Goal: Navigation & Orientation: Find specific page/section

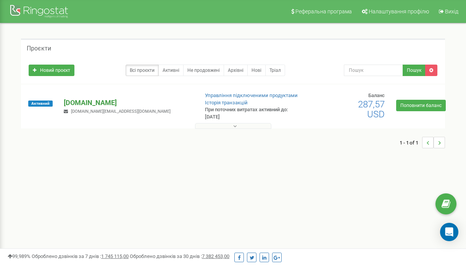
click at [132, 102] on p "[DOMAIN_NAME]" at bounding box center [128, 103] width 129 height 10
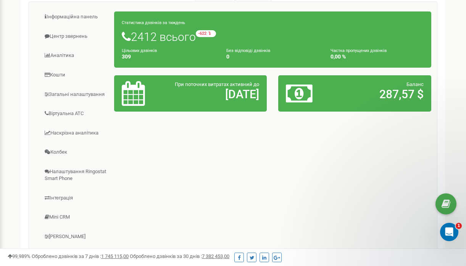
scroll to position [148, 0]
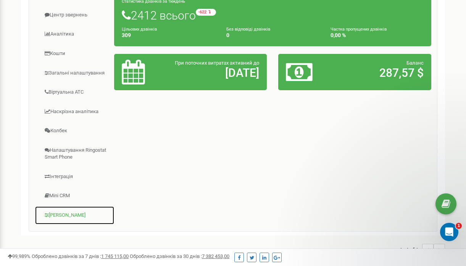
click at [65, 217] on link "[PERSON_NAME]" at bounding box center [75, 215] width 80 height 19
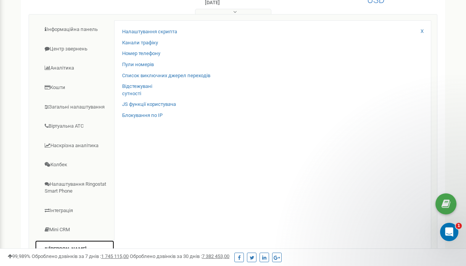
scroll to position [112, 0]
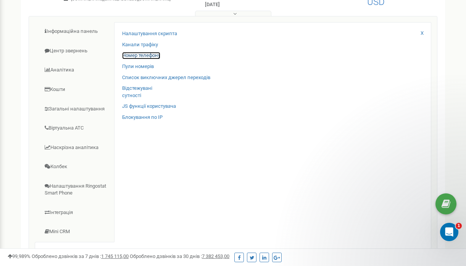
click at [149, 55] on link "Номер телефону" at bounding box center [141, 55] width 38 height 7
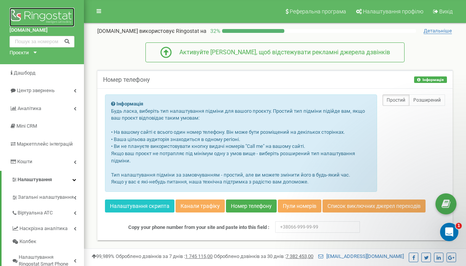
click at [42, 12] on img at bounding box center [42, 17] width 65 height 19
